Goal: Transaction & Acquisition: Purchase product/service

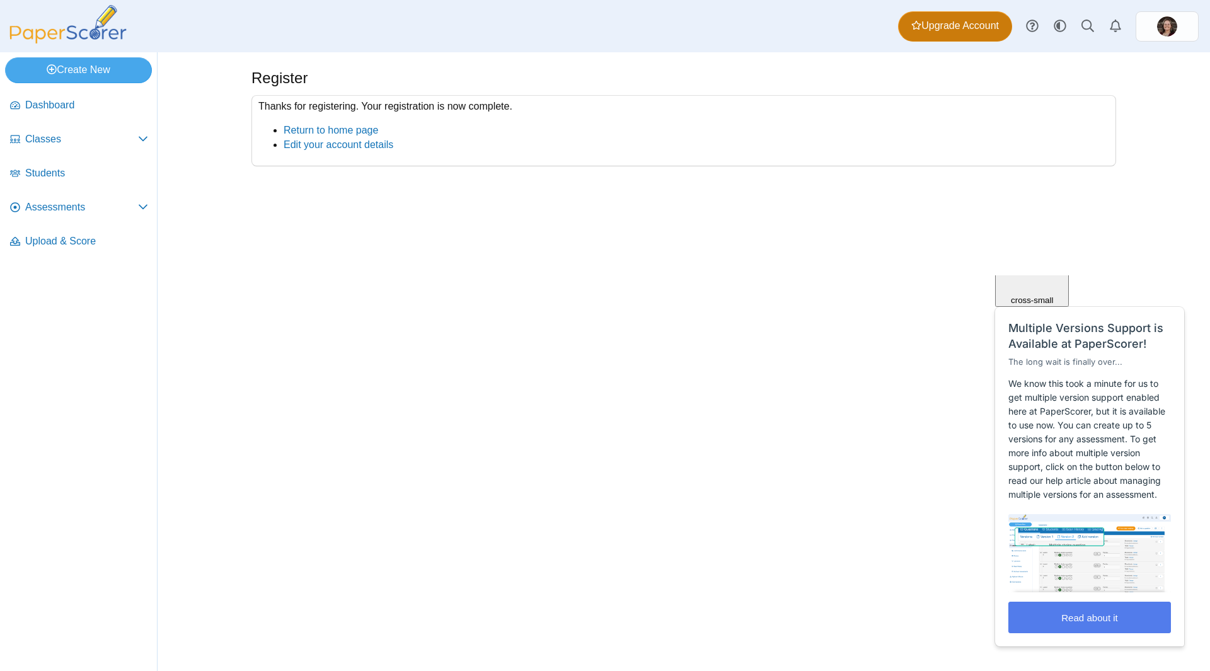
click at [969, 26] on span "Upgrade Account" at bounding box center [955, 26] width 88 height 14
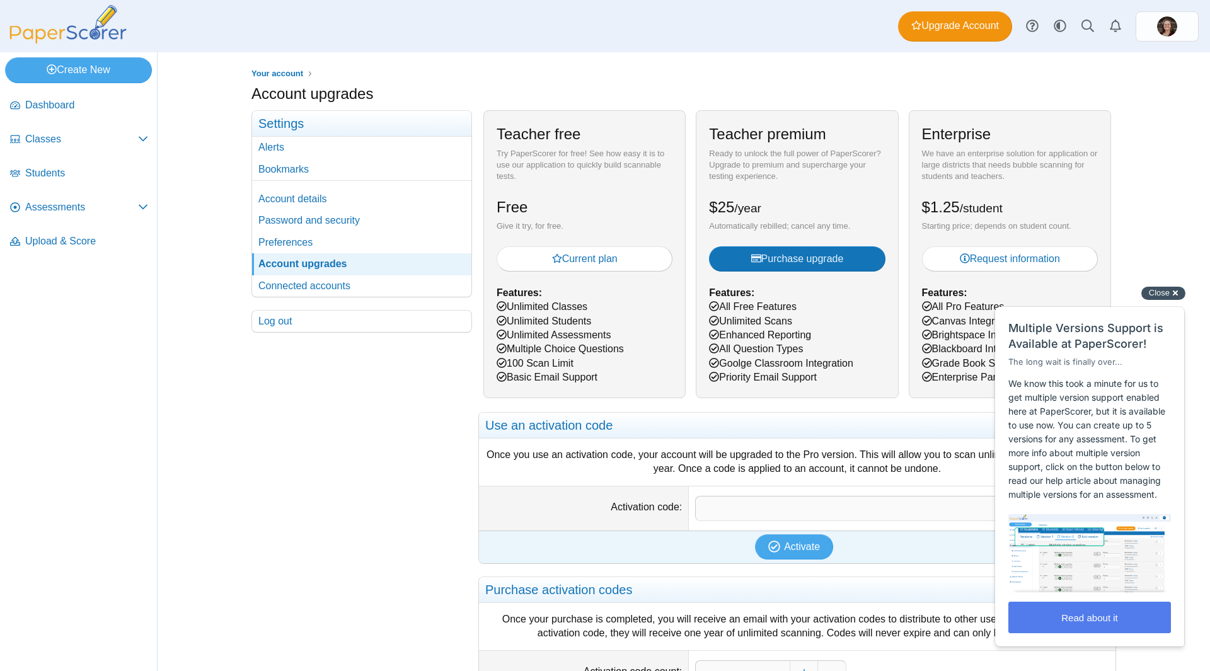
click at [1172, 293] on div "Close cross-small" at bounding box center [1163, 293] width 44 height 13
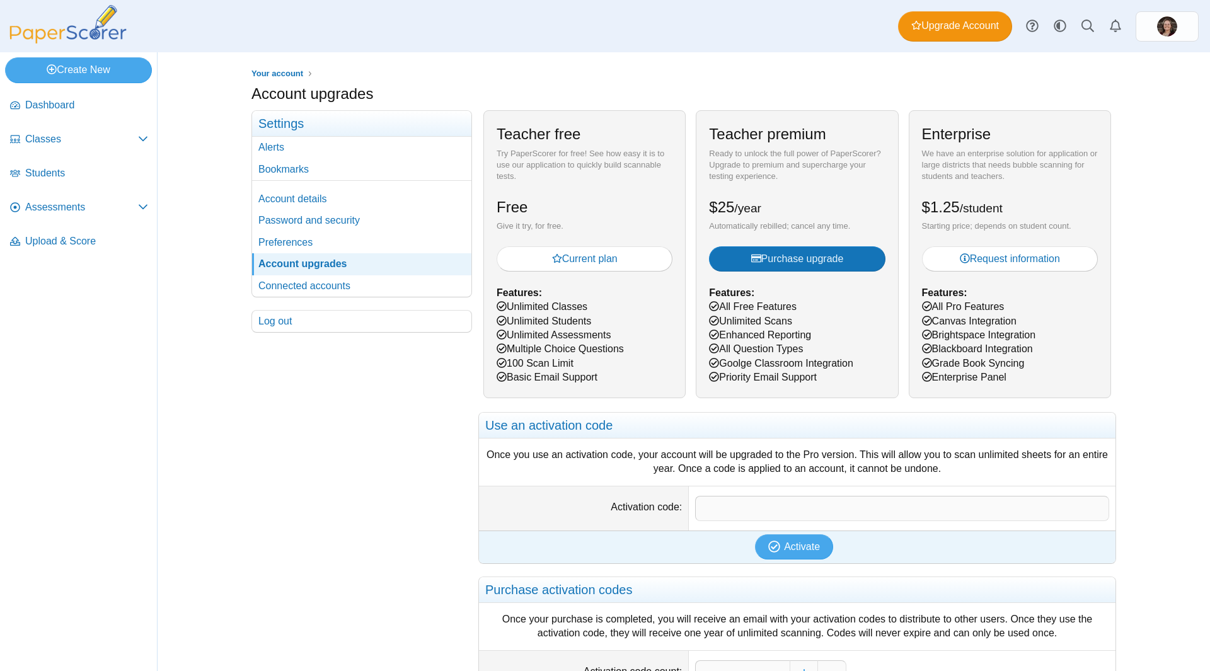
scroll to position [103, 0]
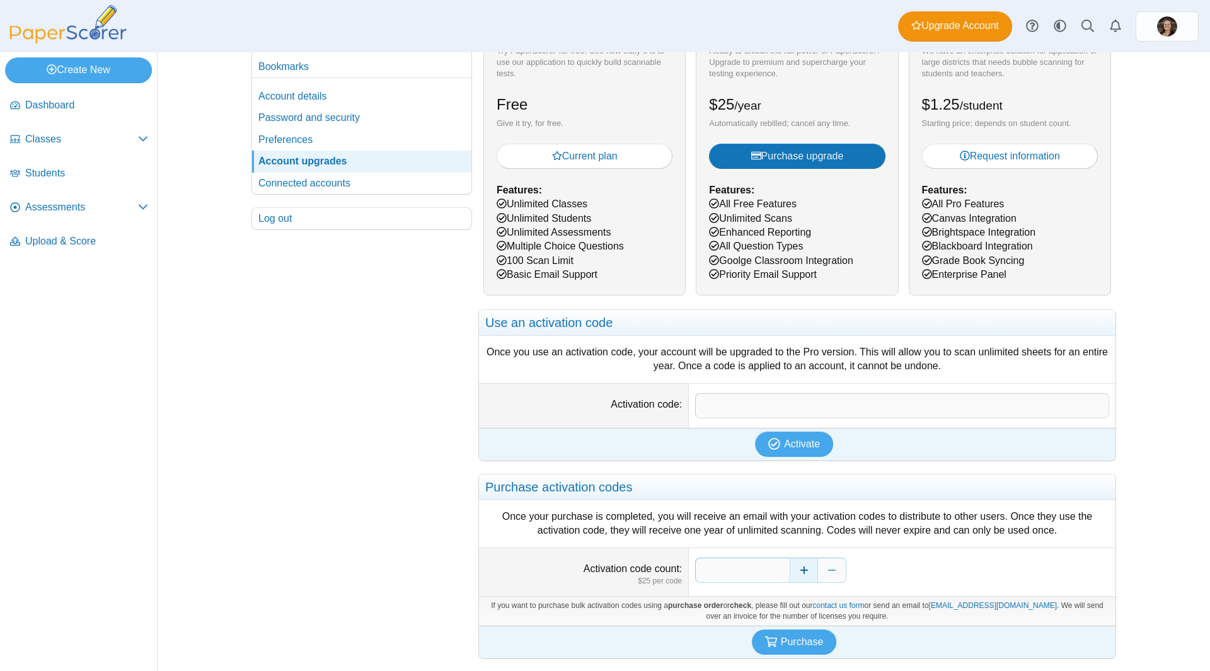
click at [797, 566] on button "Increase" at bounding box center [804, 570] width 28 height 25
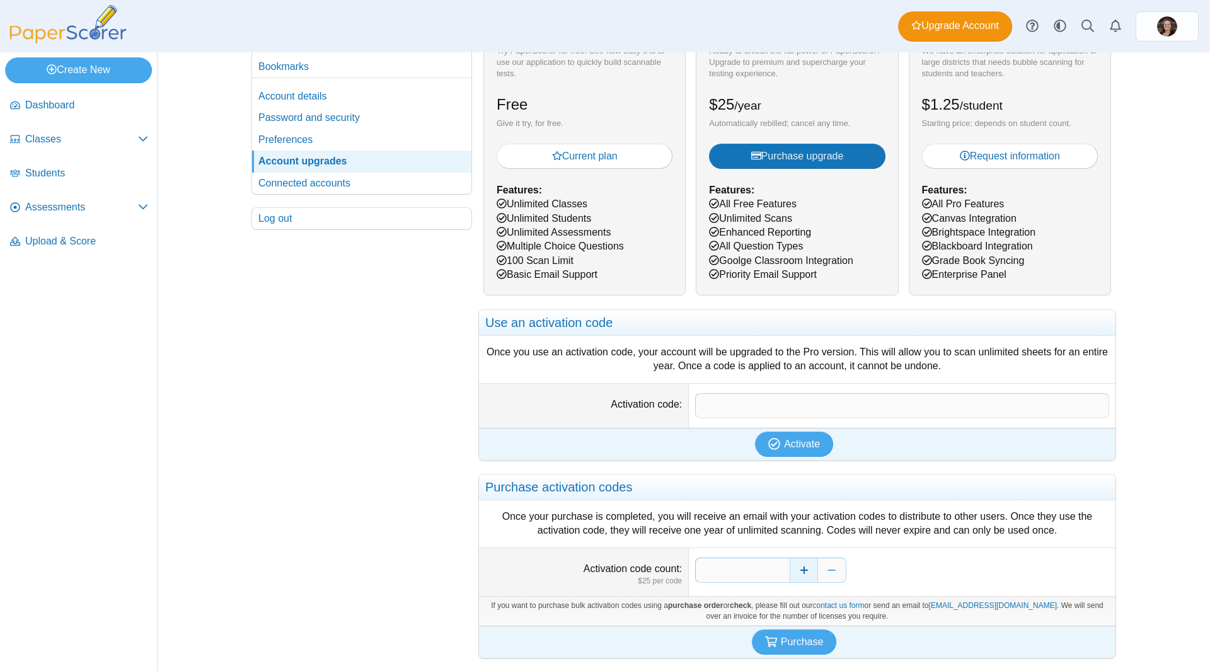
click at [797, 566] on button "Increase" at bounding box center [804, 570] width 28 height 25
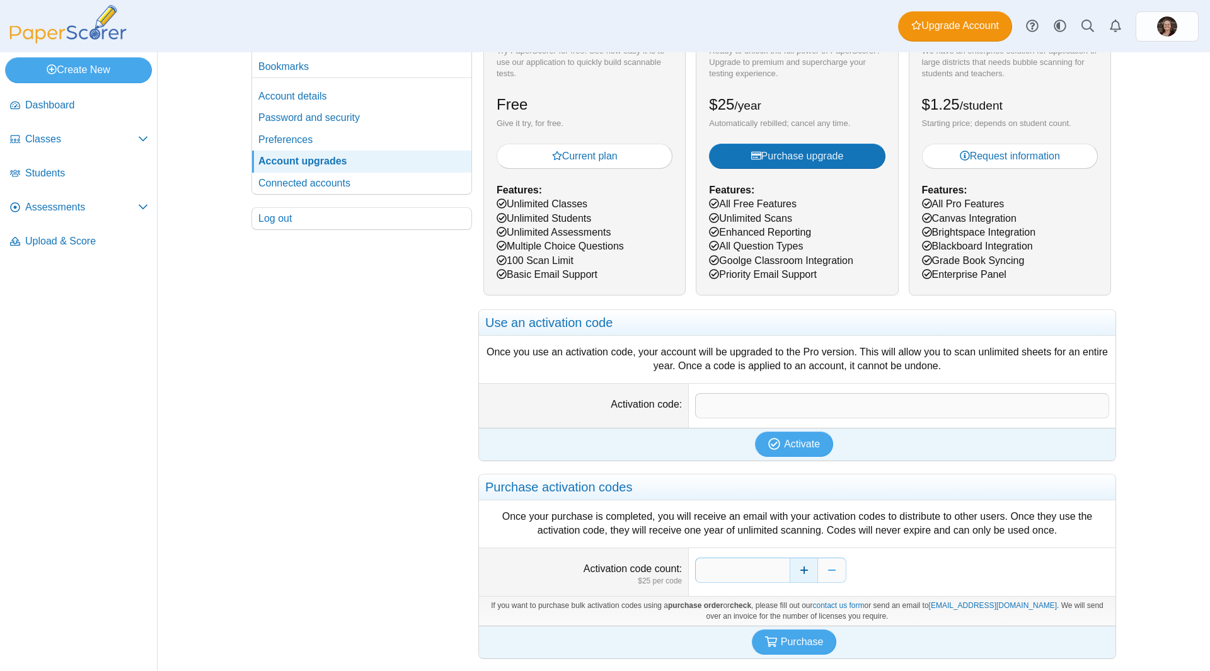
click at [797, 566] on button "Increase" at bounding box center [804, 570] width 28 height 25
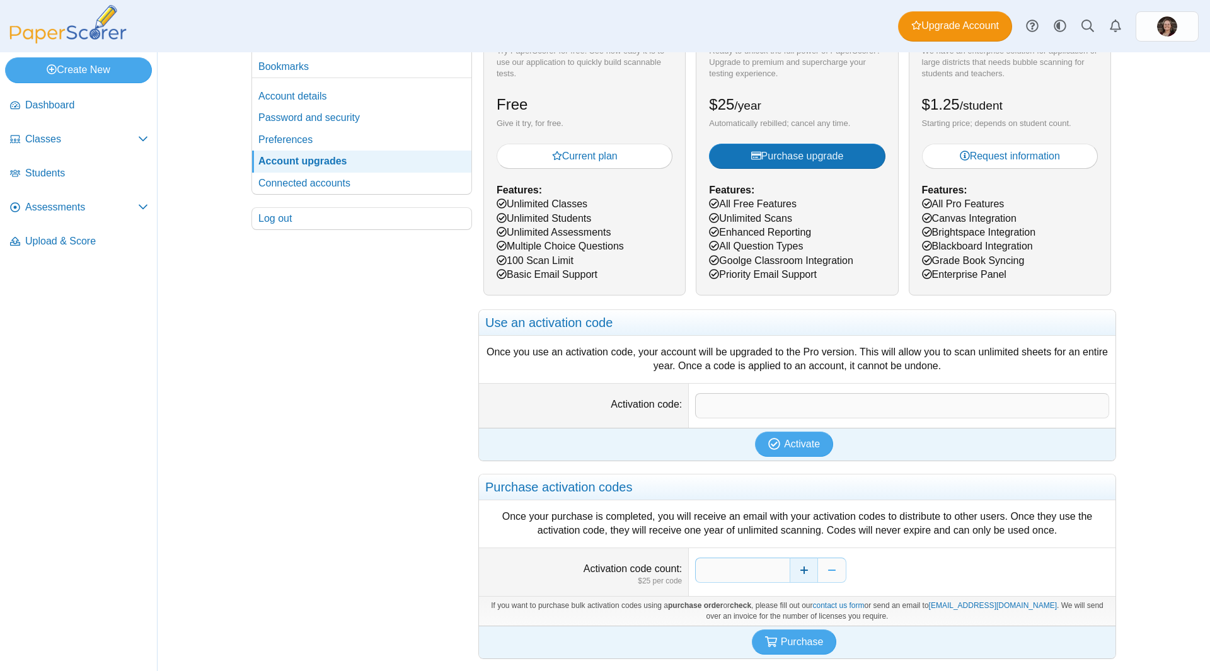
click at [797, 566] on button "Increase" at bounding box center [804, 570] width 28 height 25
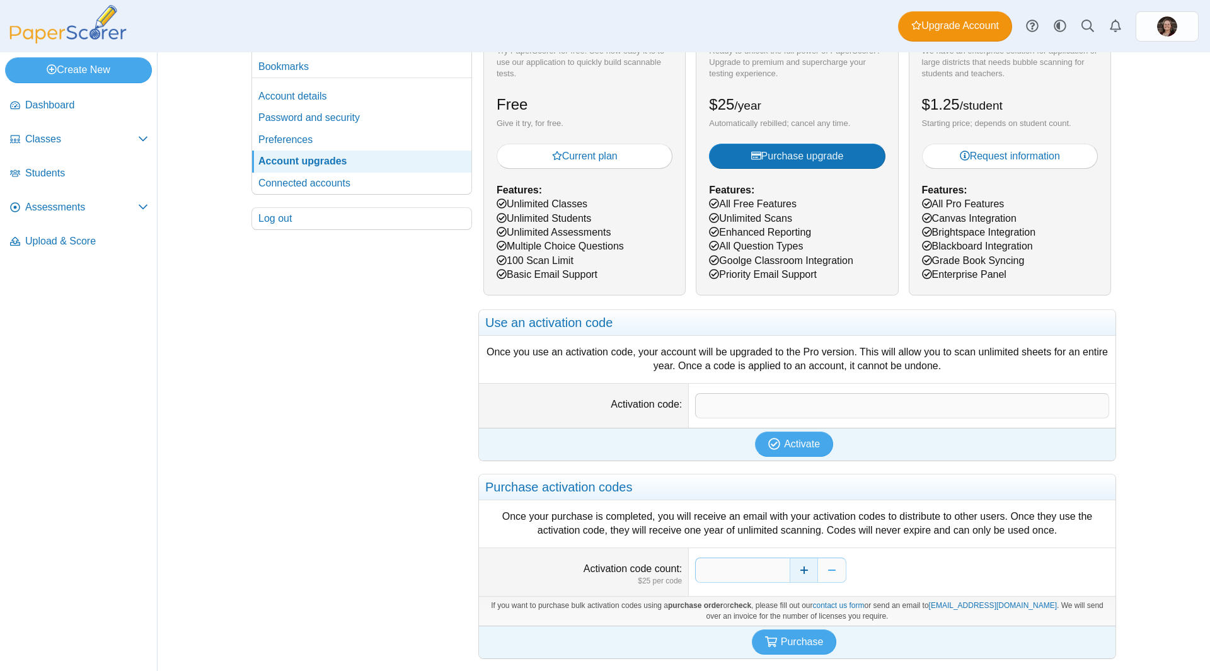
click at [797, 566] on button "Increase" at bounding box center [804, 570] width 28 height 25
click at [801, 563] on button "Increase" at bounding box center [804, 570] width 28 height 25
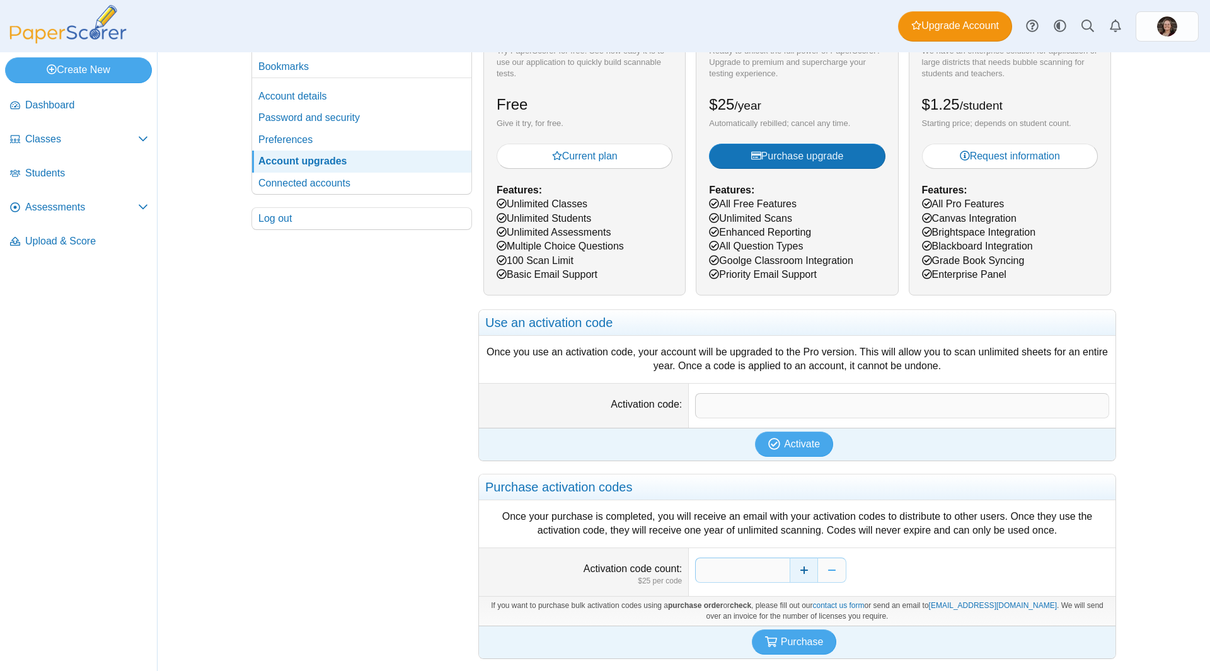
click at [801, 563] on button "Increase" at bounding box center [804, 570] width 28 height 25
click at [794, 644] on span "Purchase" at bounding box center [802, 642] width 43 height 11
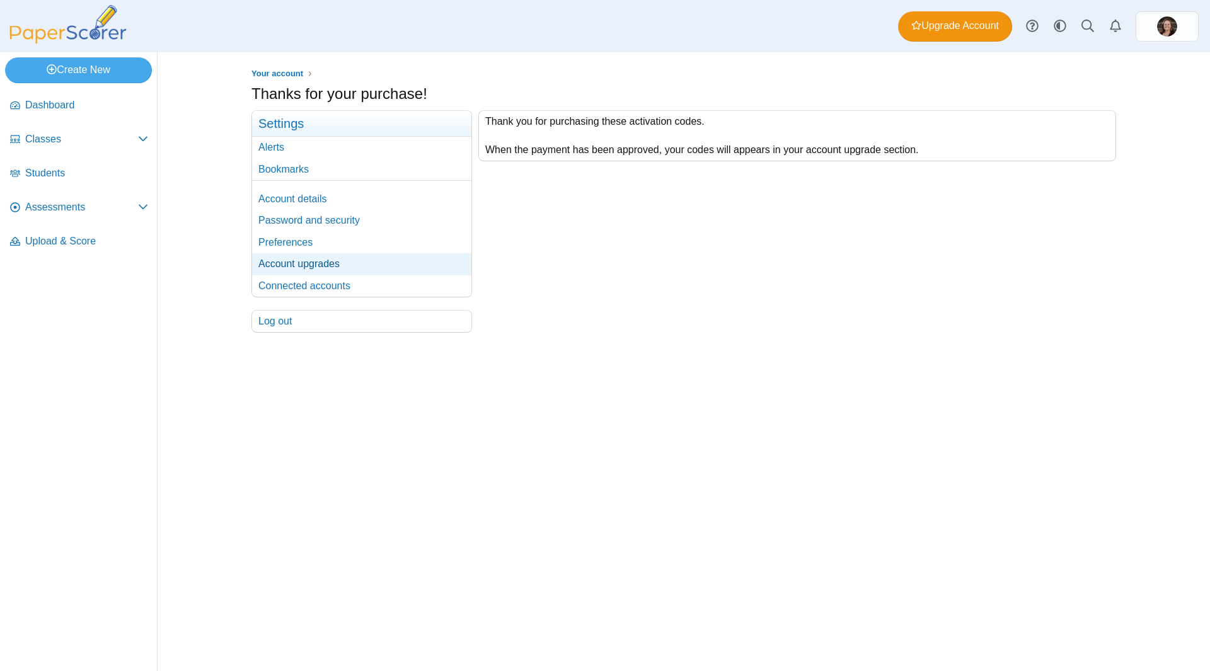
click at [360, 263] on link "Account upgrades" at bounding box center [361, 263] width 219 height 21
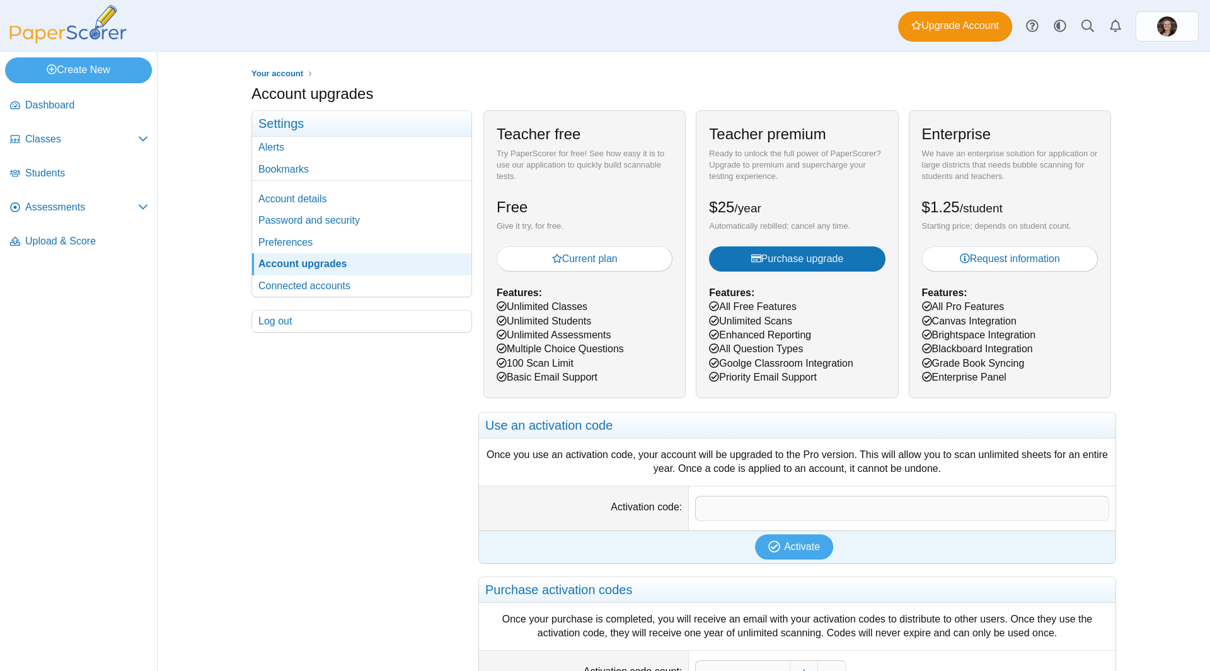
scroll to position [187, 0]
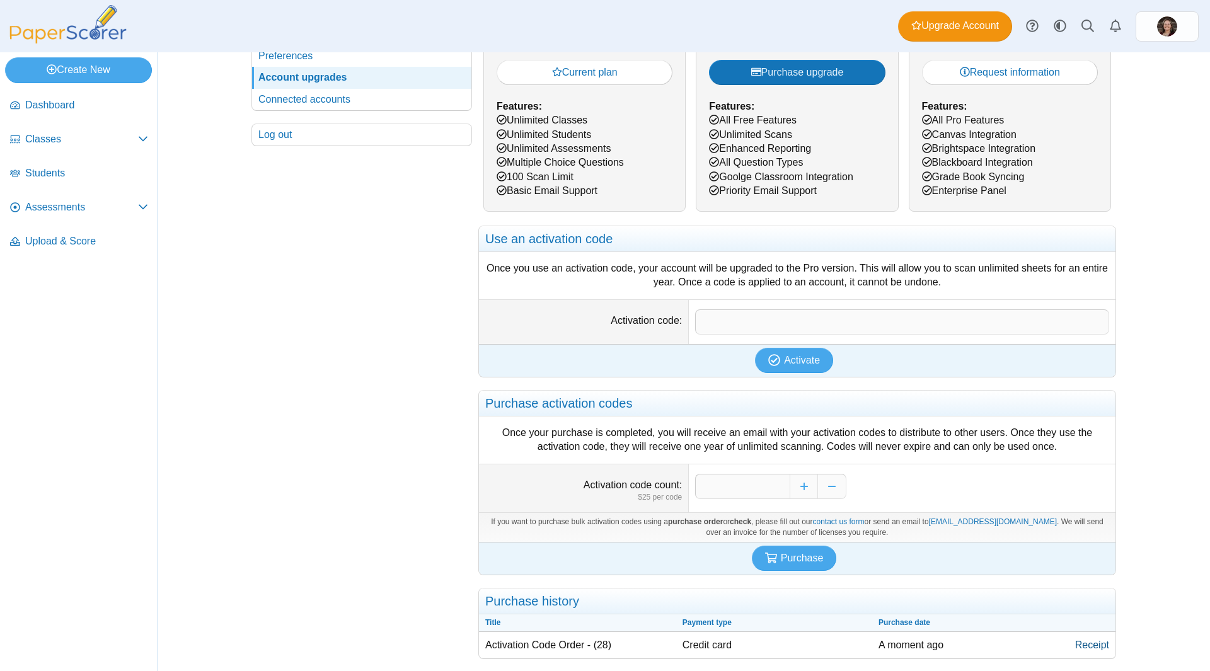
click at [1093, 645] on link "Receipt" at bounding box center [1092, 645] width 47 height 26
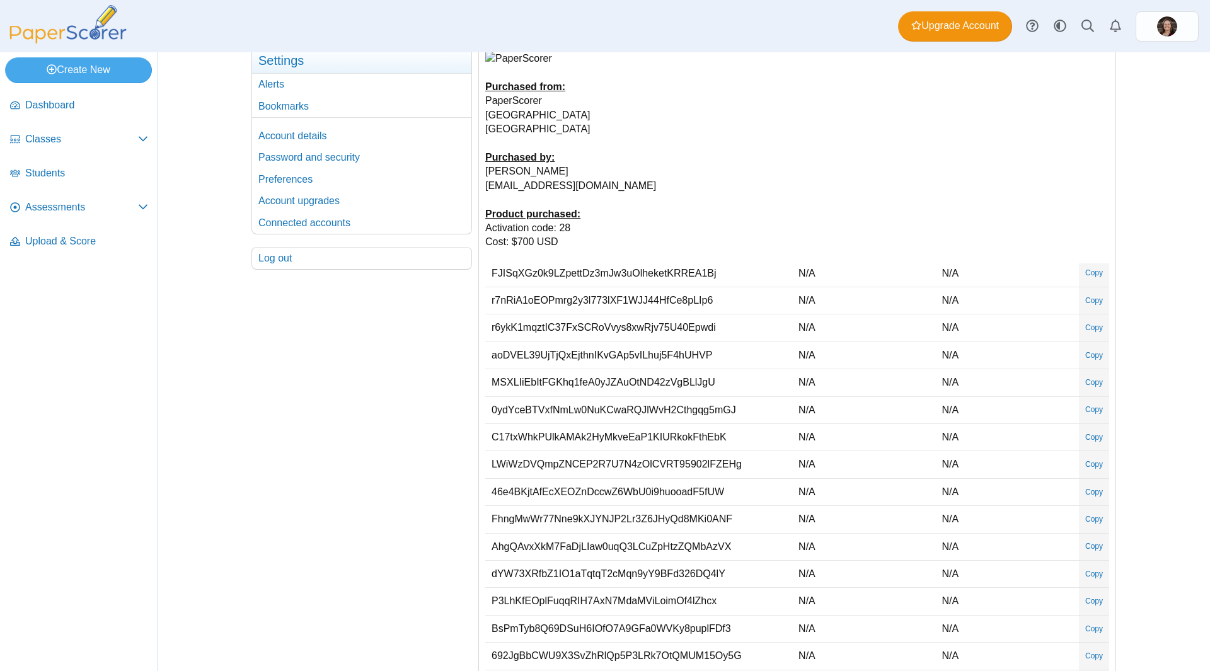
scroll to position [369, 0]
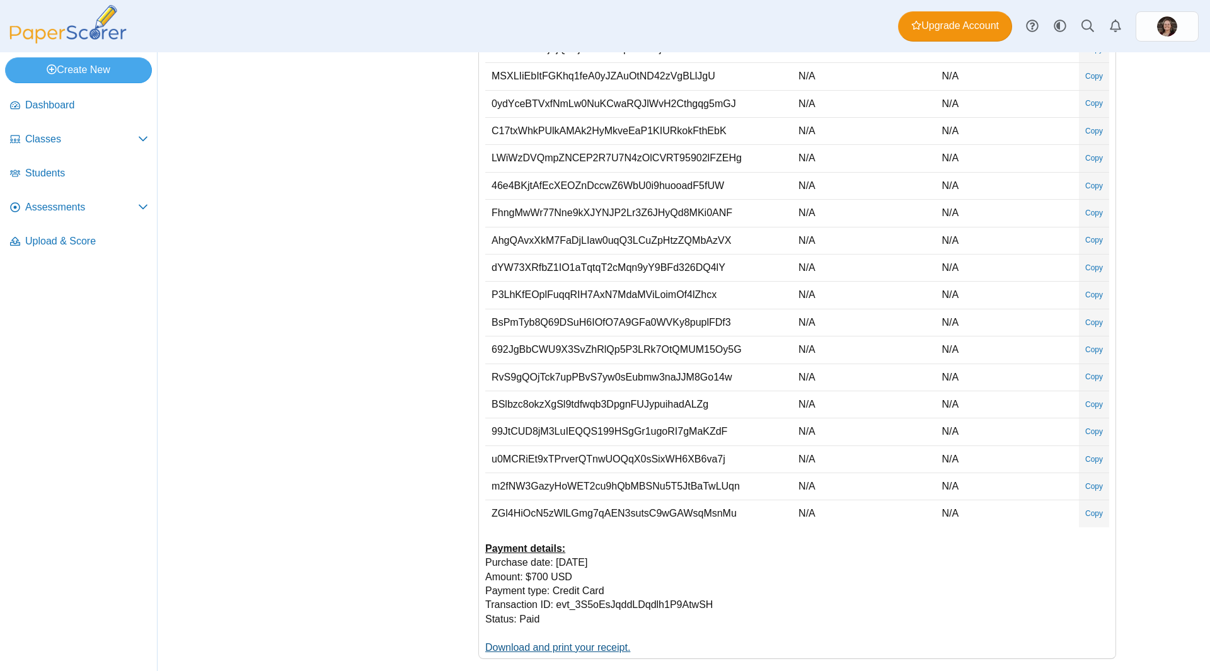
click at [605, 649] on link "Download and print your receipt." at bounding box center [557, 647] width 145 height 11
drag, startPoint x: 481, startPoint y: 151, endPoint x: 891, endPoint y: 622, distance: 624.1
click at [891, 622] on div "Purchased from: PaperScorer Anaheim, CA 92805 United States Purchased by: Tiffa…" at bounding box center [797, 200] width 637 height 917
click at [335, 311] on div "Your account Settings Alerts Bookmarks Account details Password and security" at bounding box center [361, 200] width 221 height 918
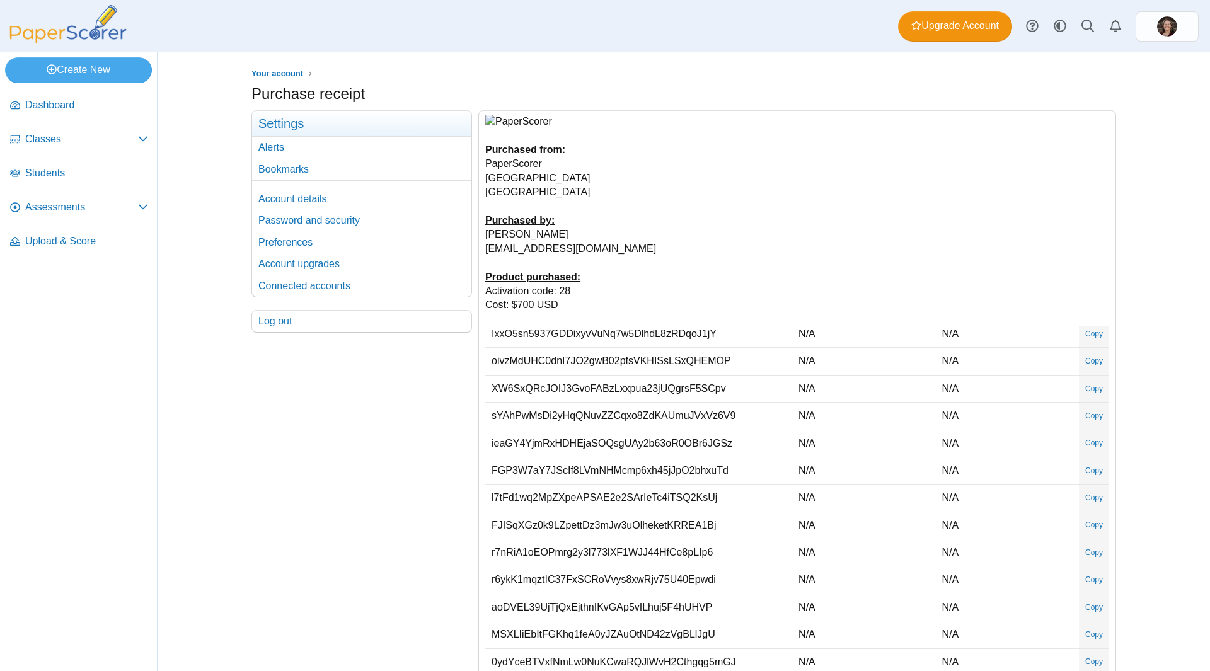
scroll to position [0, 0]
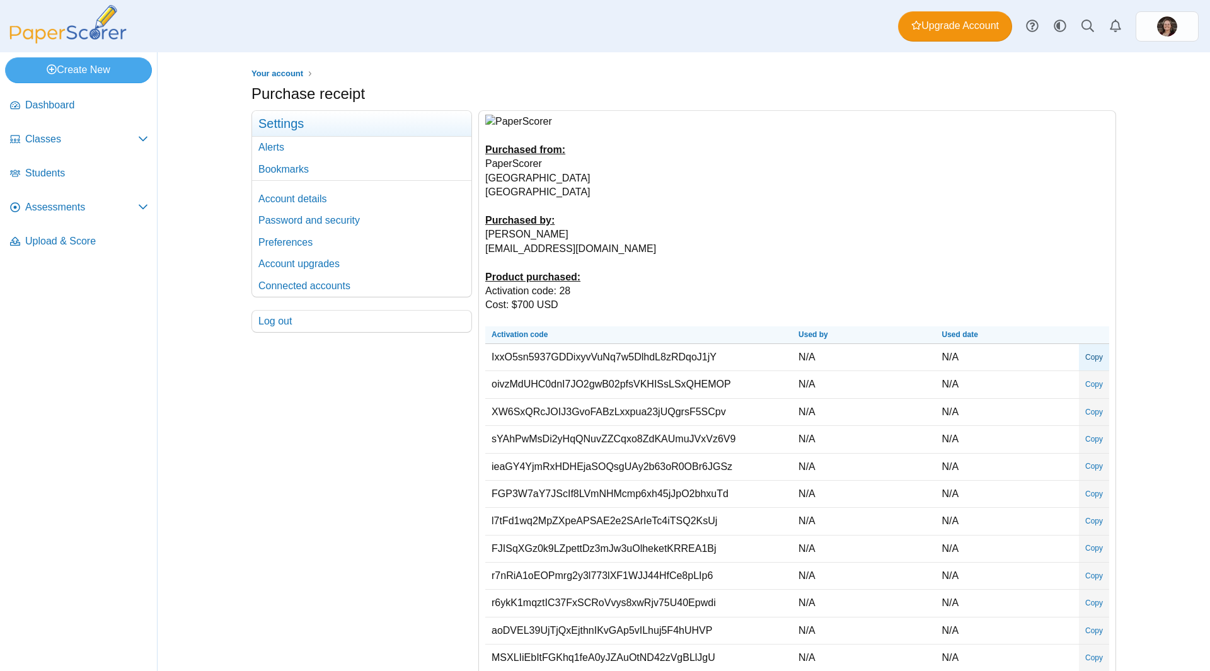
click at [1081, 359] on link "Copy" at bounding box center [1094, 357] width 30 height 23
click at [1079, 386] on link "Copy" at bounding box center [1094, 384] width 30 height 23
click at [1087, 409] on link "Copy" at bounding box center [1094, 412] width 30 height 23
click at [1083, 437] on link "Copy" at bounding box center [1094, 439] width 30 height 23
click at [1082, 465] on link "Copy" at bounding box center [1094, 466] width 30 height 23
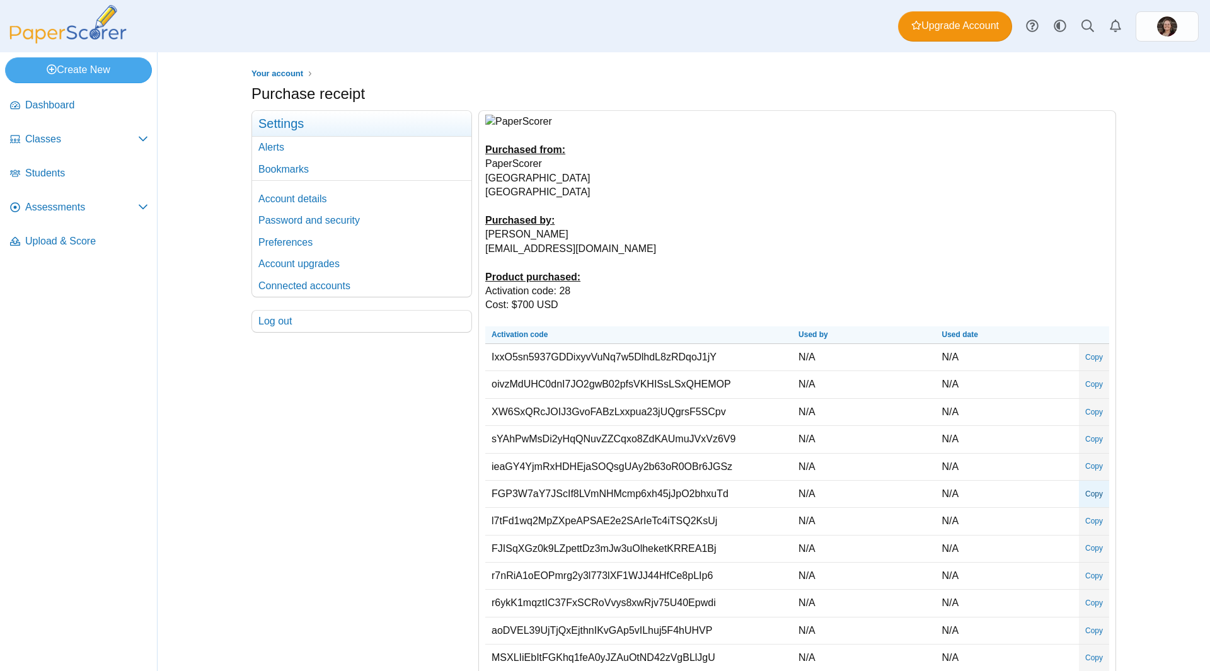
click at [1081, 489] on link "Copy" at bounding box center [1094, 494] width 30 height 23
click at [1079, 523] on link "Copy" at bounding box center [1094, 521] width 30 height 23
click at [1079, 547] on link "Copy" at bounding box center [1094, 548] width 30 height 23
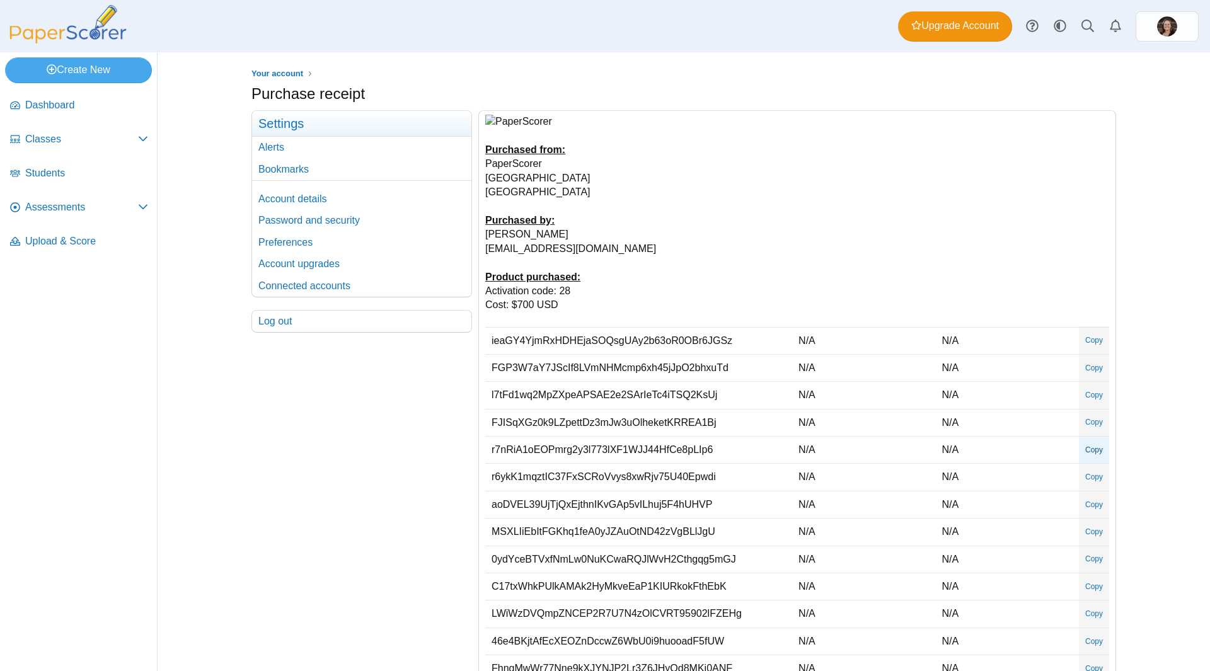
click at [1083, 449] on link "Copy" at bounding box center [1094, 450] width 30 height 23
click at [1079, 476] on link "Copy" at bounding box center [1094, 477] width 30 height 23
click at [1083, 506] on link "Copy" at bounding box center [1094, 505] width 30 height 23
click at [1079, 528] on link "Copy" at bounding box center [1094, 532] width 30 height 23
click at [1079, 562] on link "Copy" at bounding box center [1094, 559] width 30 height 23
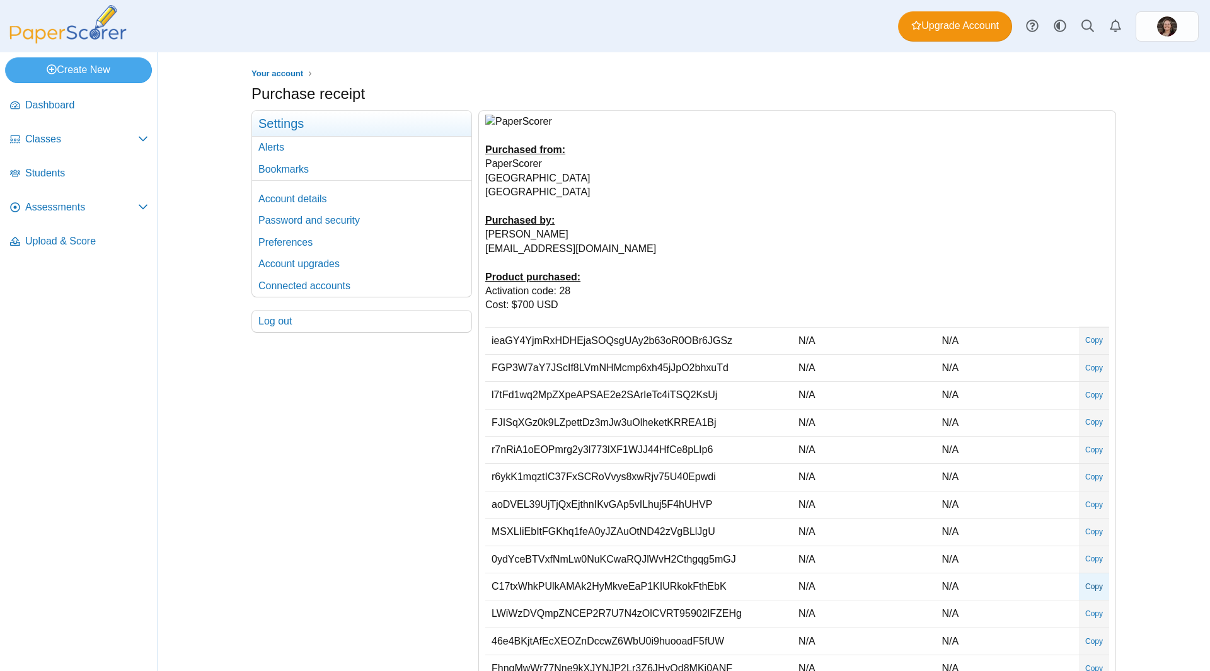
click at [1081, 583] on link "Copy" at bounding box center [1094, 586] width 30 height 23
click at [1083, 612] on link "Copy" at bounding box center [1094, 614] width 30 height 23
click at [1085, 639] on link "Copy" at bounding box center [1094, 641] width 30 height 23
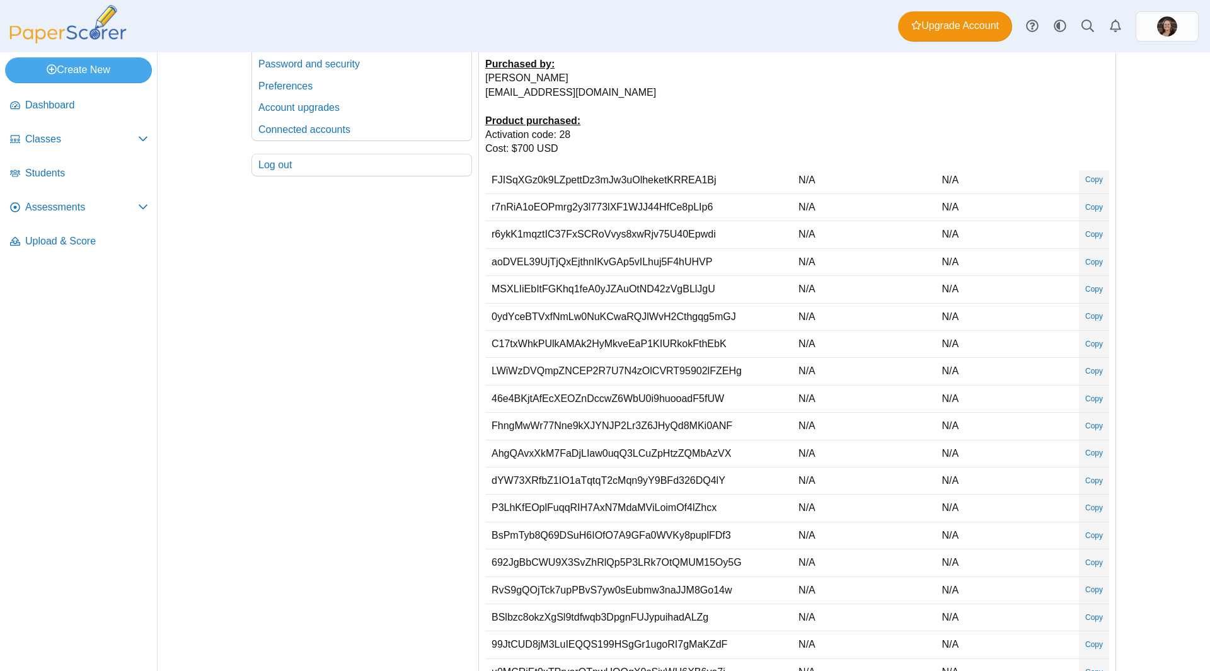
scroll to position [165, 0]
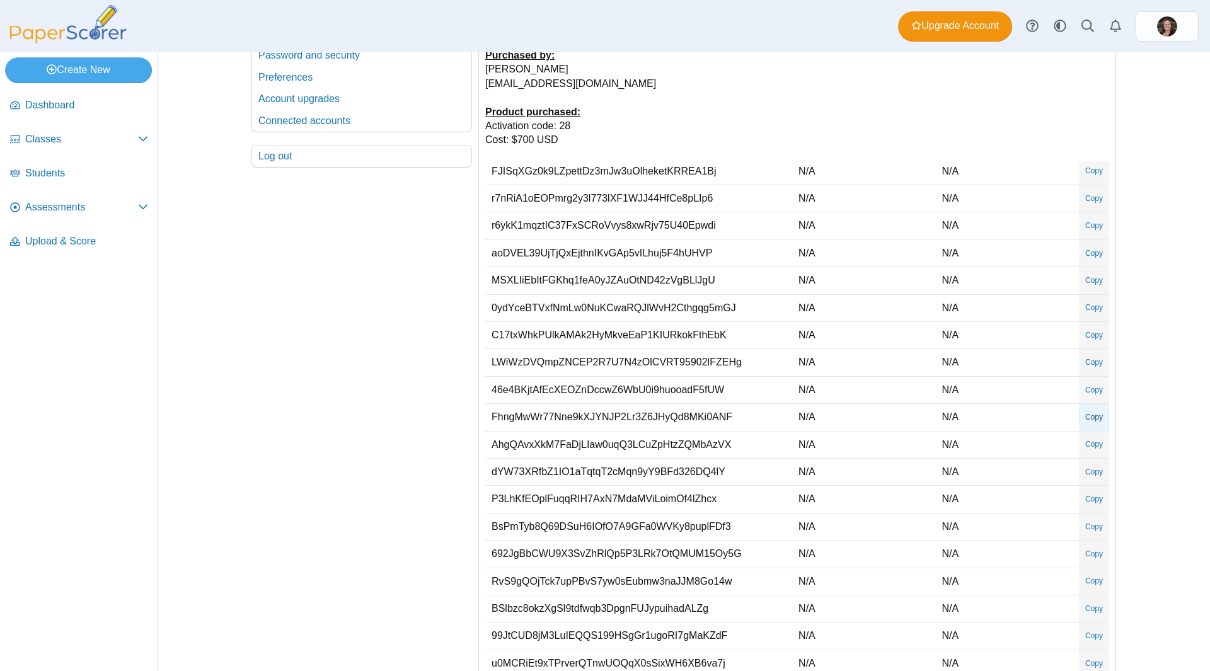
click at [1082, 414] on link "Copy" at bounding box center [1094, 417] width 30 height 23
click at [1079, 442] on link "Copy" at bounding box center [1094, 444] width 30 height 23
click at [1084, 463] on link "Copy" at bounding box center [1094, 472] width 30 height 23
click at [1079, 502] on link "Copy" at bounding box center [1094, 499] width 30 height 23
click at [1087, 526] on link "Copy" at bounding box center [1094, 527] width 30 height 23
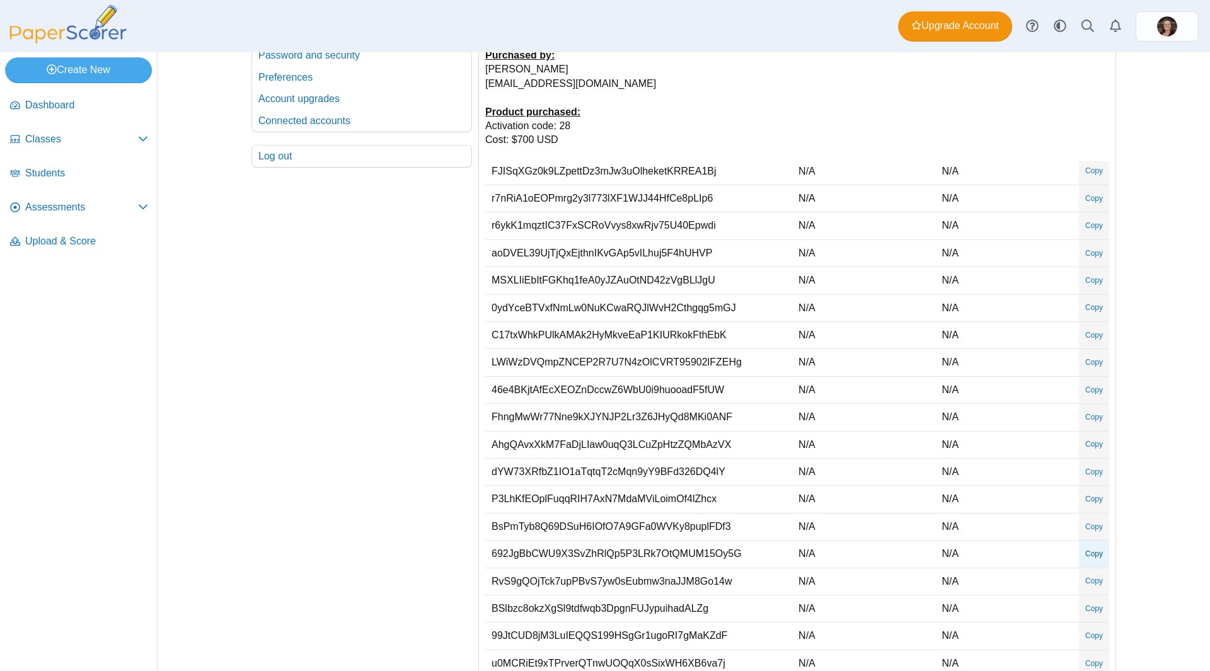
click at [1085, 552] on link "Copy" at bounding box center [1094, 554] width 30 height 23
click at [1081, 583] on link "Copy" at bounding box center [1094, 581] width 30 height 23
click at [1079, 609] on link "Copy" at bounding box center [1094, 609] width 30 height 23
click at [1079, 634] on link "Copy" at bounding box center [1094, 636] width 30 height 23
type textarea "**********"
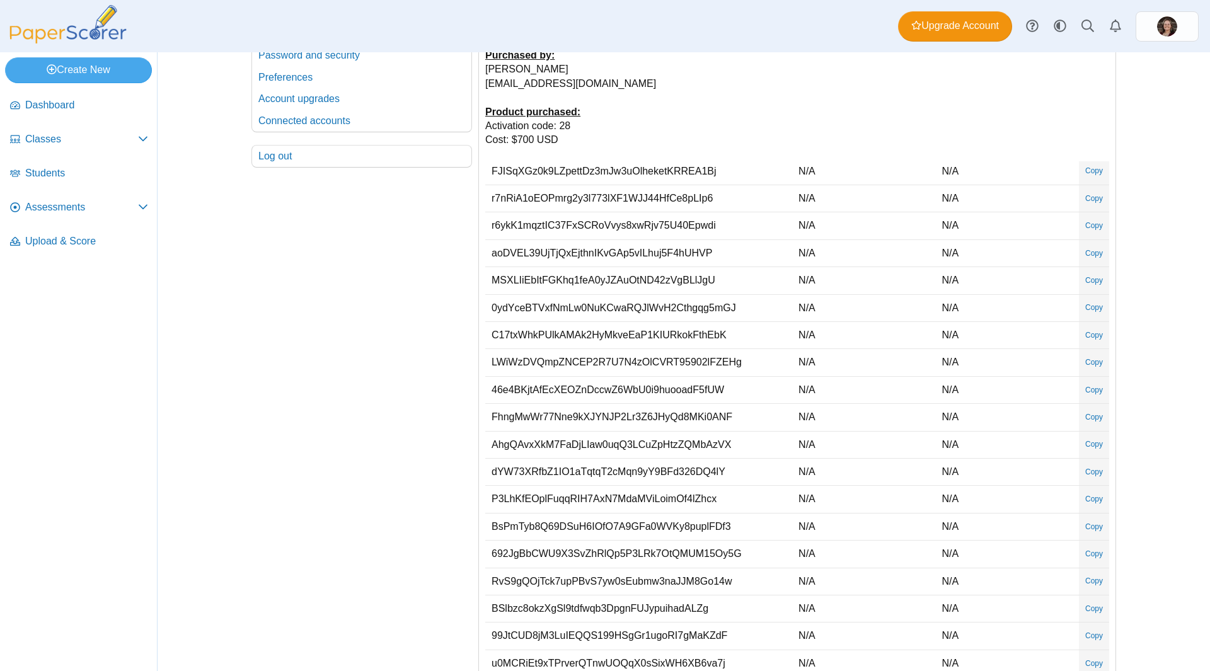
scroll to position [0, 0]
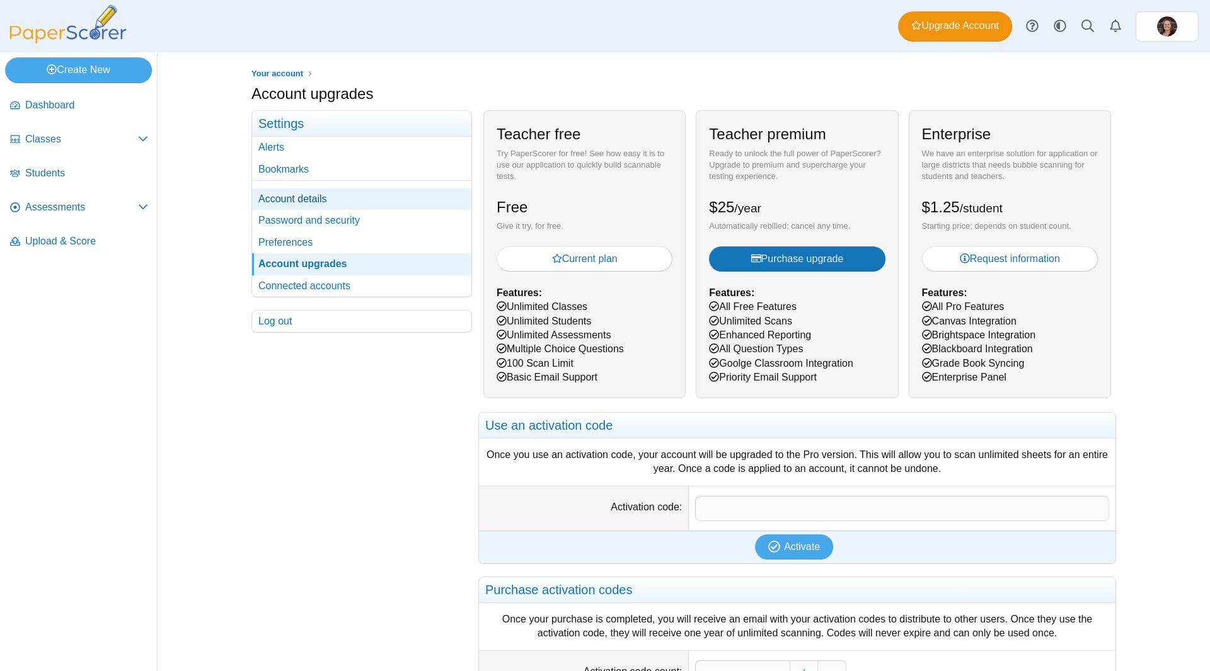
click at [337, 198] on link "Account details" at bounding box center [361, 198] width 219 height 21
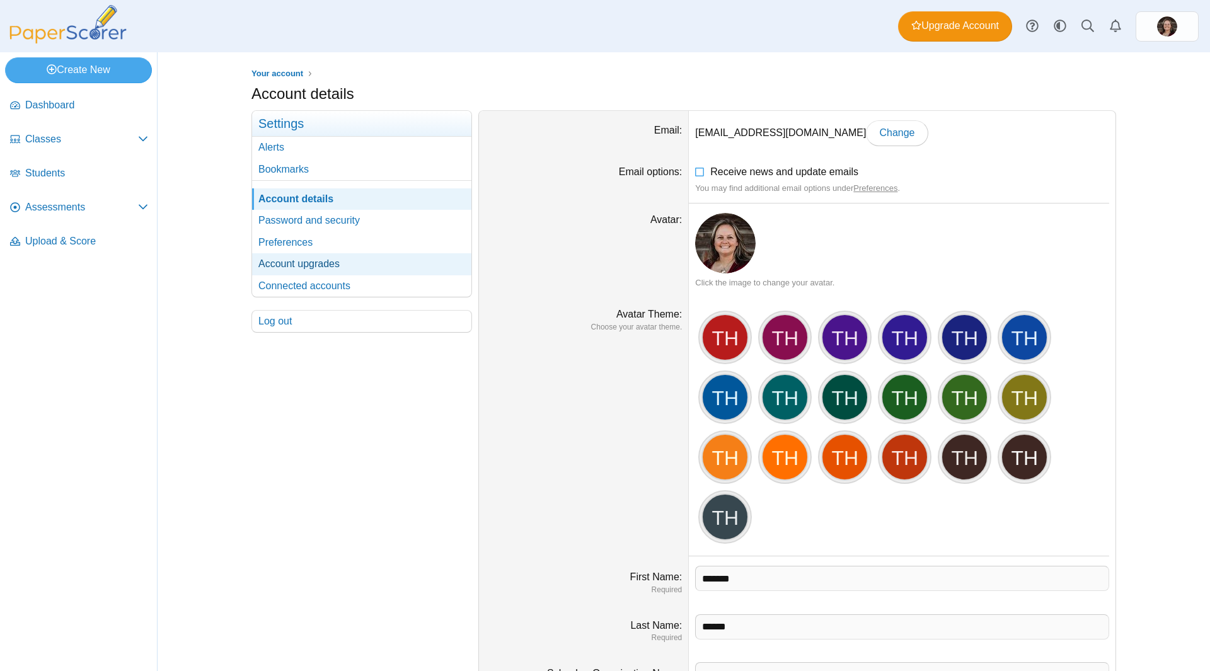
click at [347, 274] on link "Account upgrades" at bounding box center [361, 263] width 219 height 21
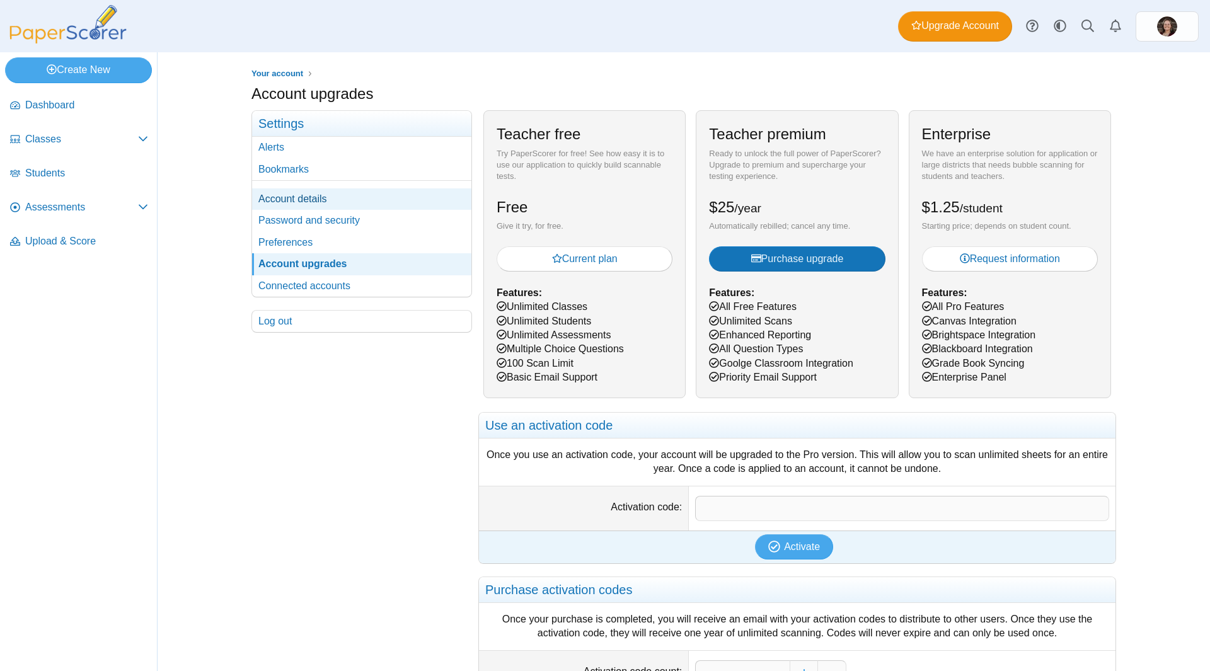
click at [339, 202] on link "Account details" at bounding box center [361, 198] width 219 height 21
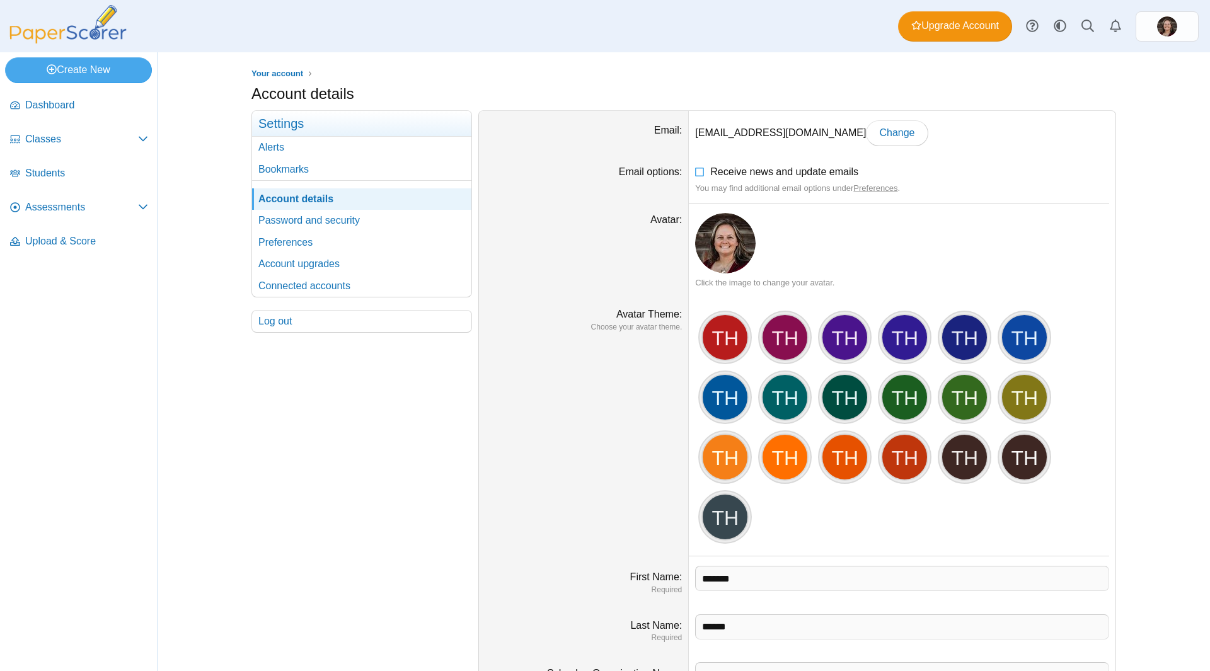
scroll to position [123, 0]
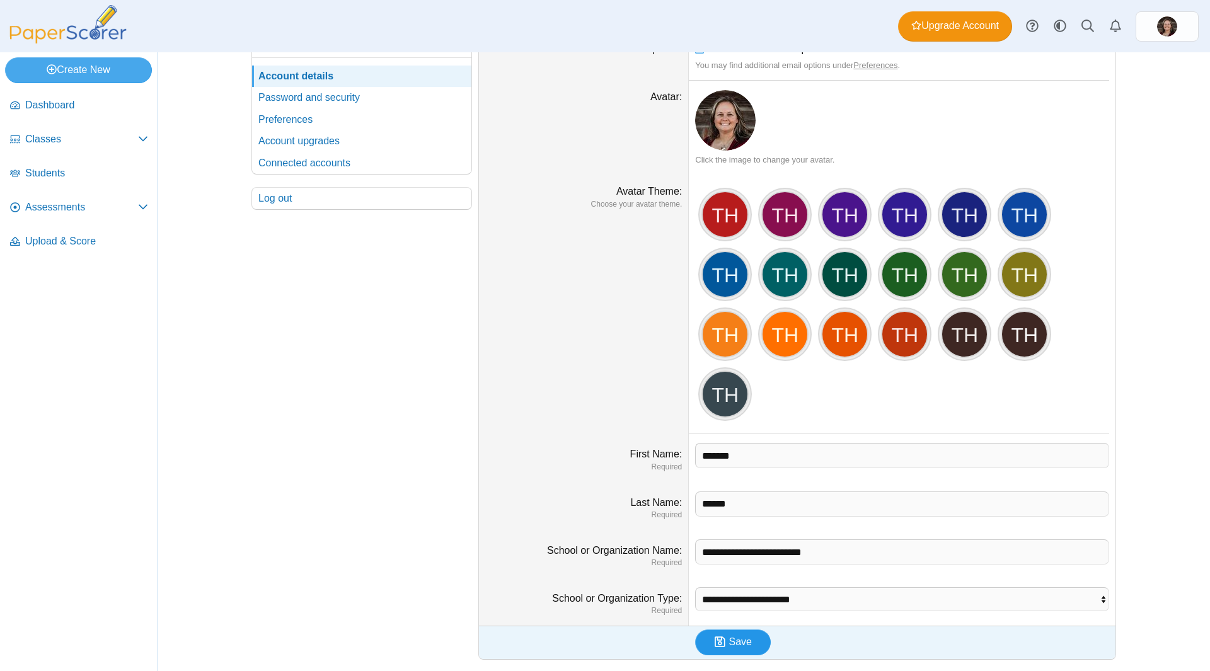
click at [738, 633] on button "Save" at bounding box center [733, 642] width 76 height 25
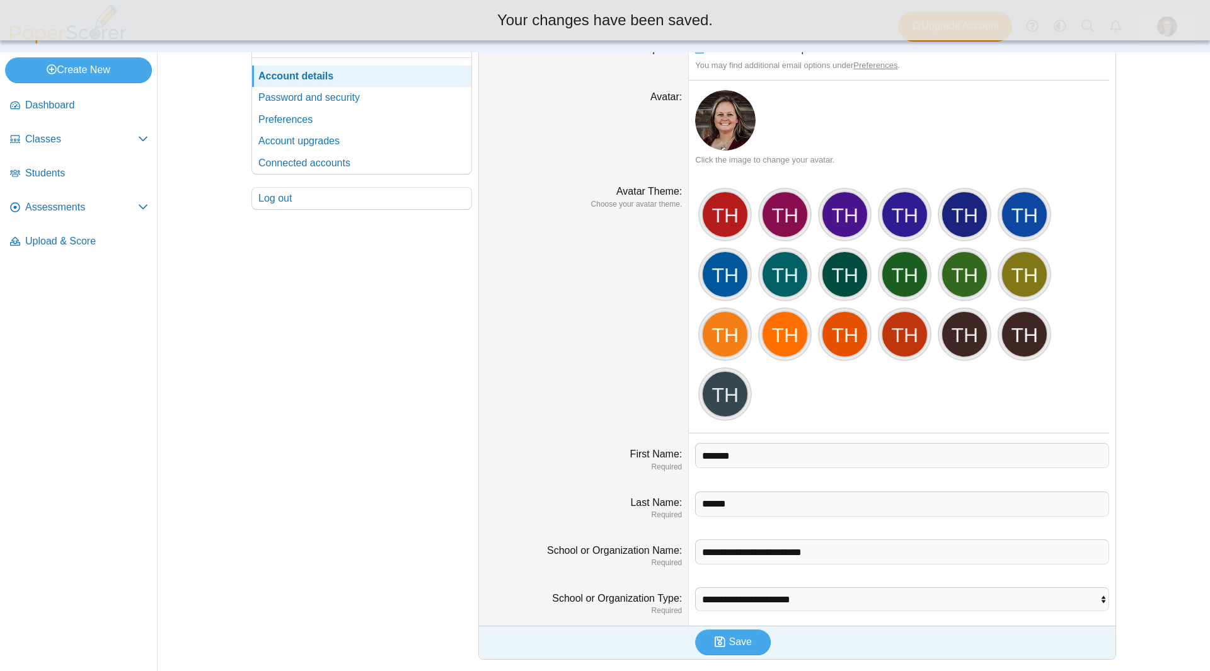
scroll to position [0, 0]
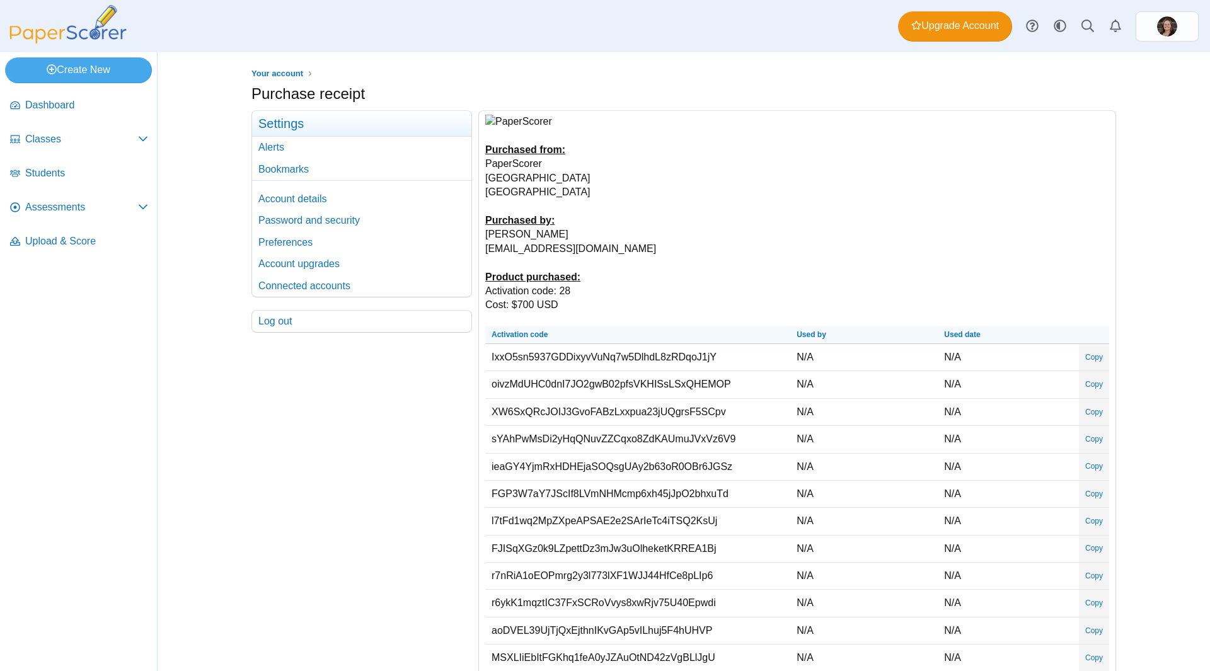
click at [969, 165] on div "Purchased from: PaperScorer [GEOGRAPHIC_DATA] [GEOGRAPHIC_DATA] Purchased by: […" at bounding box center [797, 569] width 637 height 917
